Goal: Information Seeking & Learning: Understand process/instructions

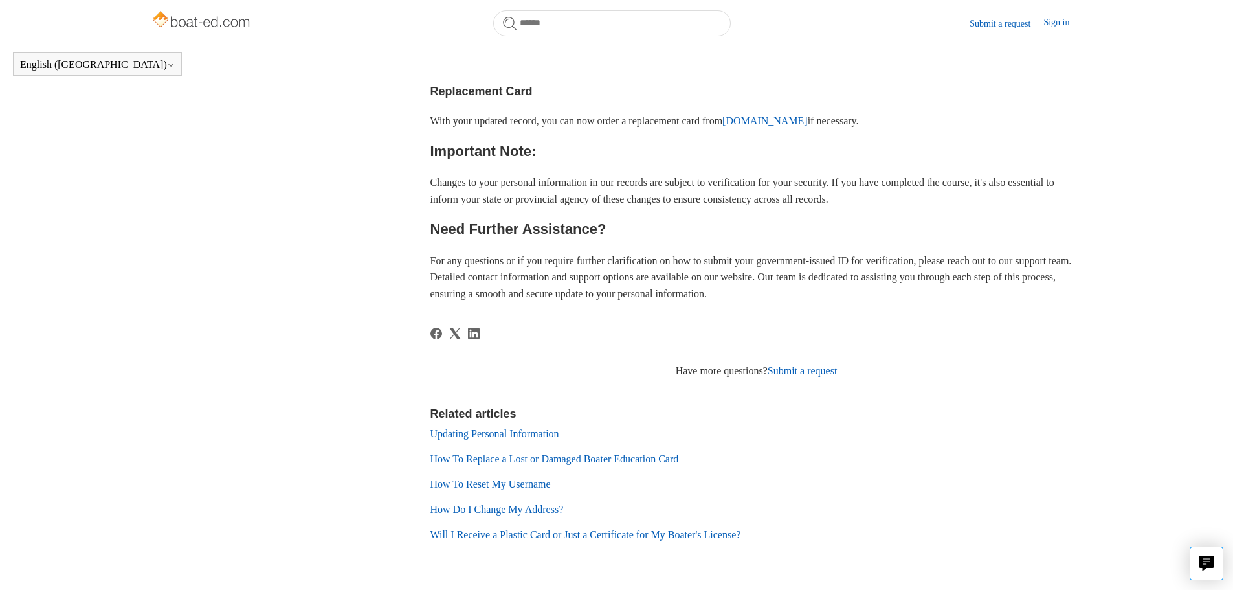
scroll to position [754, 0]
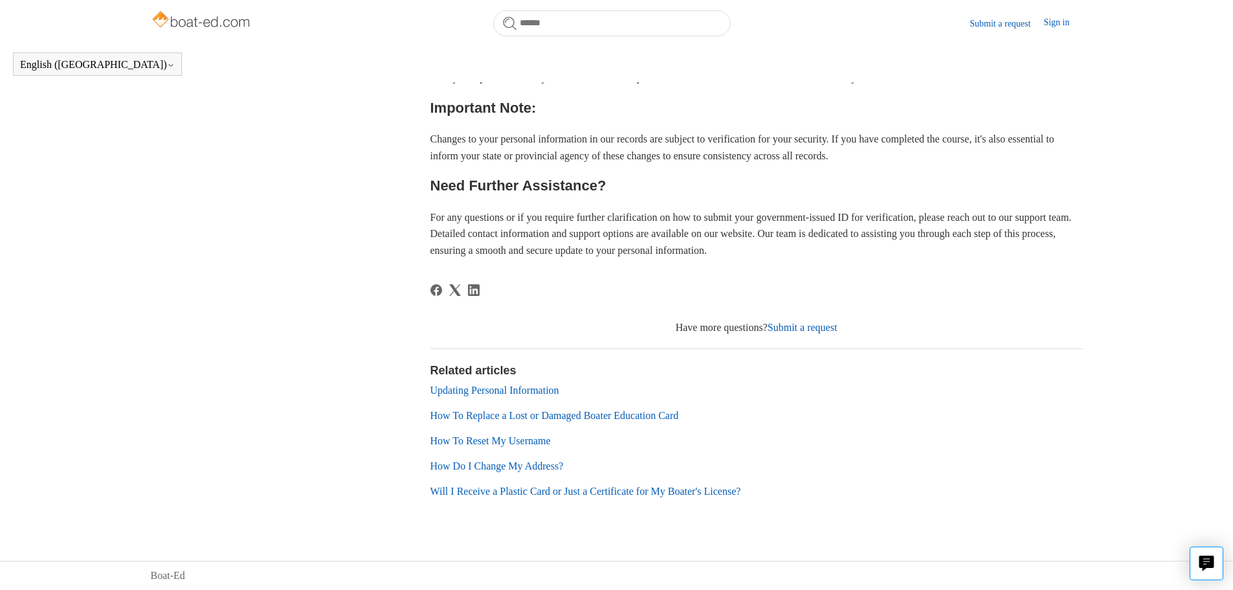
click at [512, 390] on link "Updating Personal Information" at bounding box center [495, 390] width 129 height 11
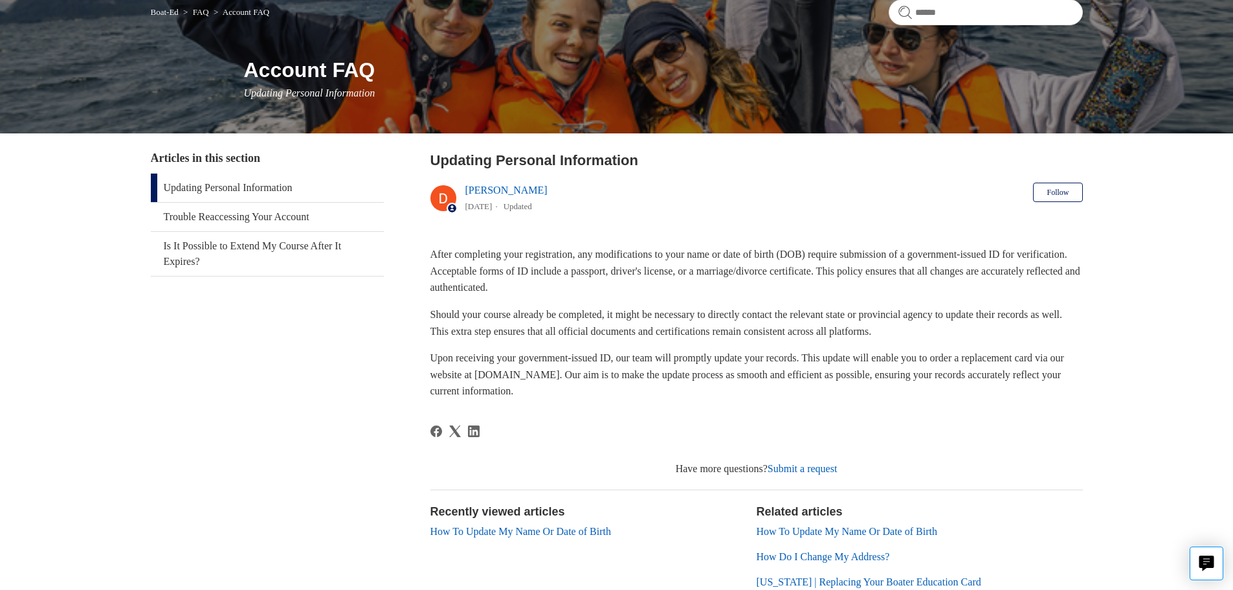
scroll to position [256, 0]
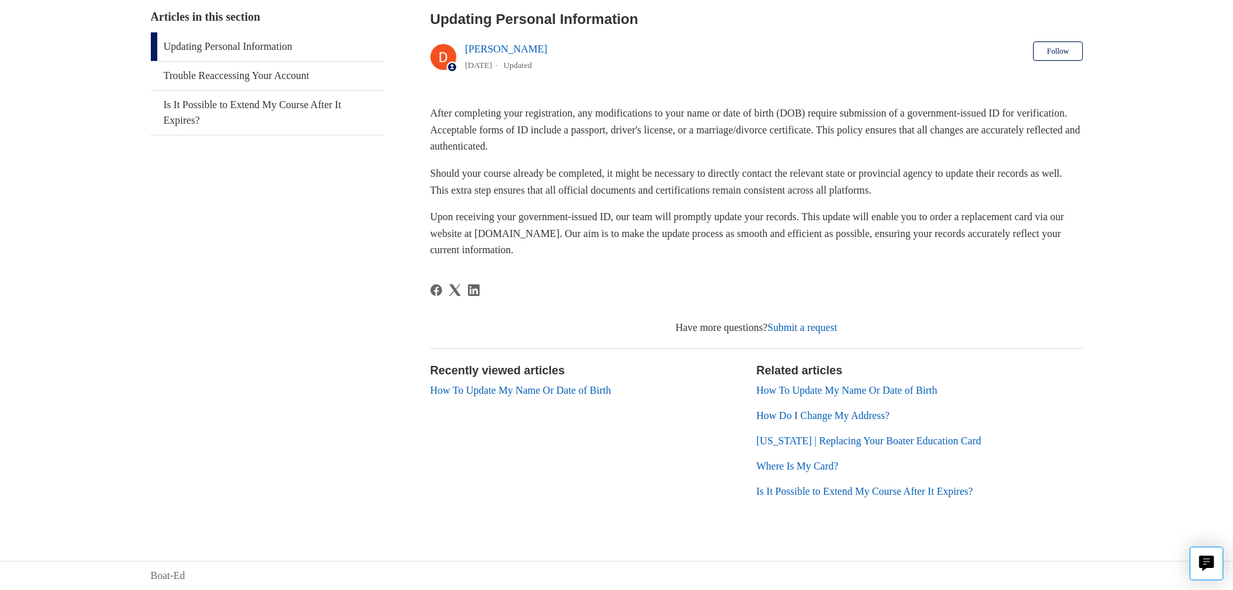
click at [933, 388] on link "How To Update My Name Or Date of Birth" at bounding box center [847, 390] width 181 height 11
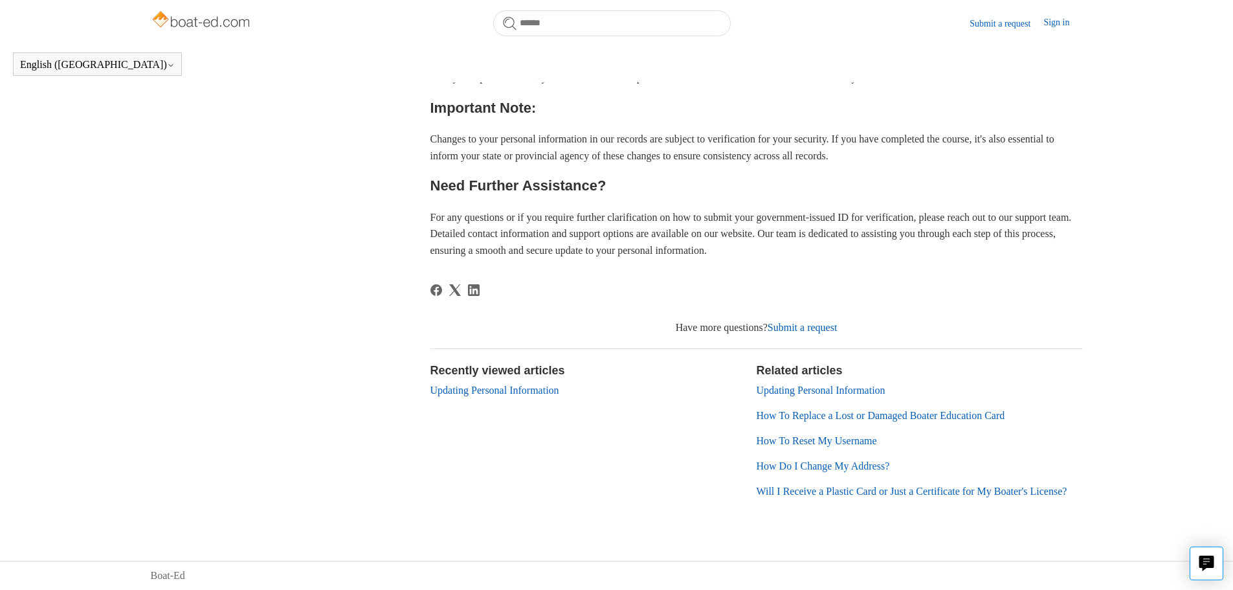
scroll to position [770, 0]
